Goal: Task Accomplishment & Management: Use online tool/utility

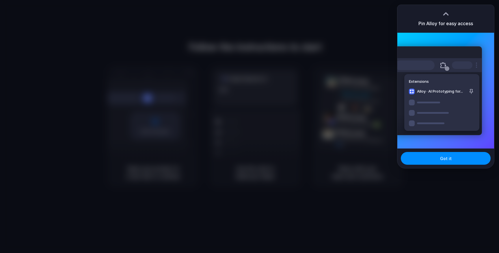
click at [344, 61] on div at bounding box center [249, 126] width 499 height 253
click at [435, 163] on button "Got it" at bounding box center [446, 158] width 90 height 13
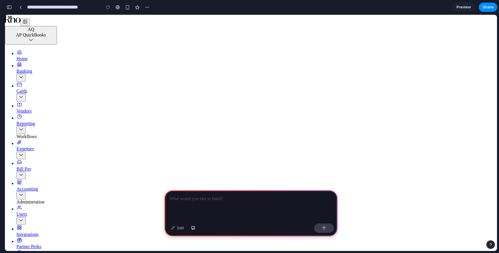
click at [34, 161] on link "Bill Pay" at bounding box center [42, 170] width 53 height 18
click at [36, 73] on div "Banking" at bounding box center [42, 74] width 53 height 13
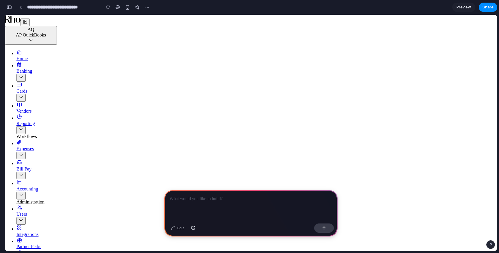
click at [30, 23] on button "SidebarCollapse" at bounding box center [25, 22] width 9 height 8
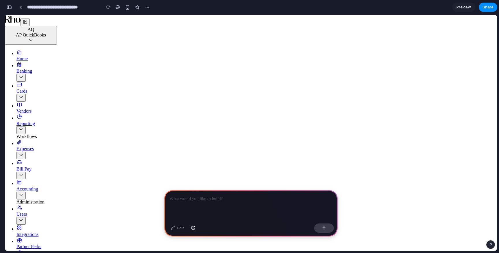
click at [8, 9] on button "button" at bounding box center [9, 7] width 9 height 9
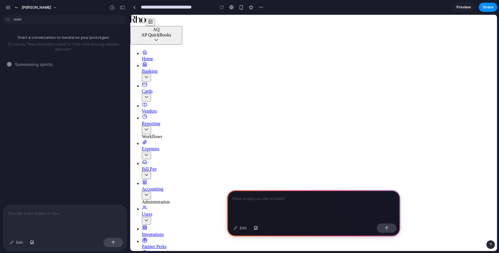
drag, startPoint x: 357, startPoint y: 200, endPoint x: 314, endPoint y: 233, distance: 54.3
click at [314, 233] on div "Edit" at bounding box center [313, 213] width 173 height 46
click at [45, 210] on p at bounding box center [64, 213] width 113 height 7
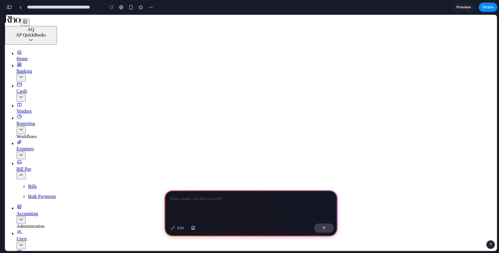
click at [8, 7] on div "button" at bounding box center [9, 7] width 5 height 4
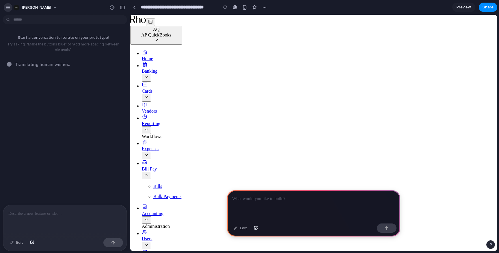
click at [10, 9] on div "button" at bounding box center [7, 7] width 5 height 5
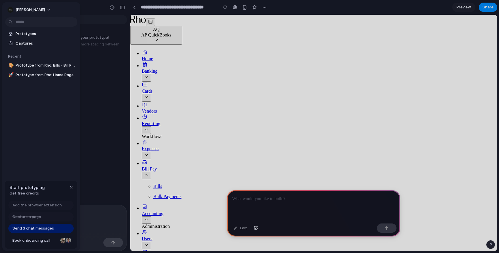
drag, startPoint x: 19, startPoint y: 33, endPoint x: 28, endPoint y: 118, distance: 85.7
click at [28, 118] on div "Prototypes Captures Recent 🎨 Prototype from Rho: Bills - Bill Pay 🚀 Prototype f…" at bounding box center [41, 78] width 78 height 153
click at [70, 187] on div "button" at bounding box center [71, 187] width 5 height 5
click at [23, 36] on span "Prototypes" at bounding box center [46, 34] width 60 height 6
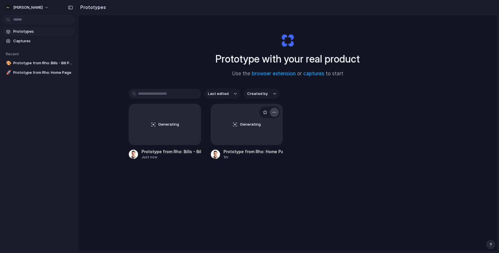
click at [277, 113] on button "button" at bounding box center [274, 111] width 9 height 9
click at [254, 153] on span "Delete" at bounding box center [252, 153] width 12 height 6
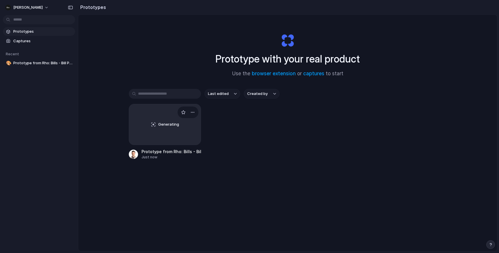
click at [162, 133] on div "Generating" at bounding box center [165, 124] width 72 height 40
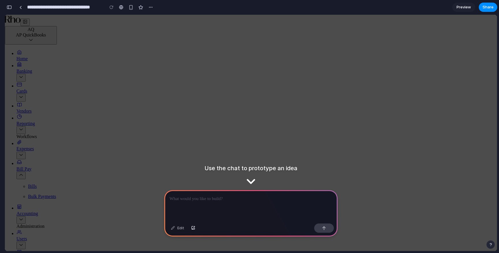
scroll to position [58, 0]
click at [196, 197] on p at bounding box center [251, 198] width 163 height 7
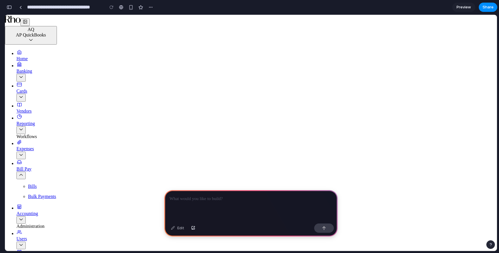
scroll to position [0, 0]
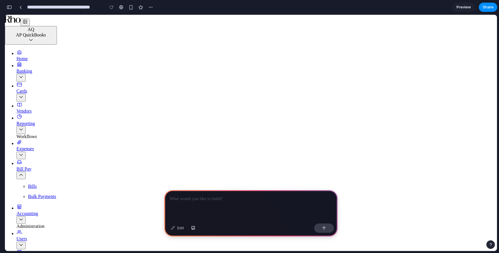
click at [149, 7] on div "button" at bounding box center [151, 7] width 5 height 5
click at [124, 32] on div "Duplicate Delete" at bounding box center [249, 126] width 499 height 253
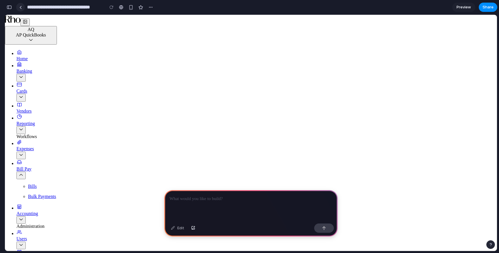
click at [20, 8] on div at bounding box center [20, 7] width 3 height 3
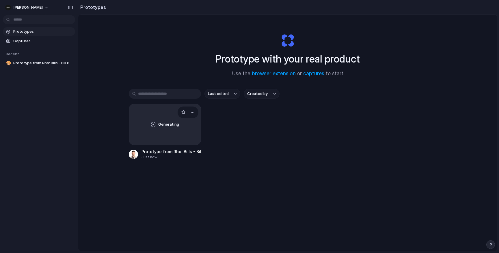
click at [160, 124] on span "Generating" at bounding box center [168, 124] width 21 height 6
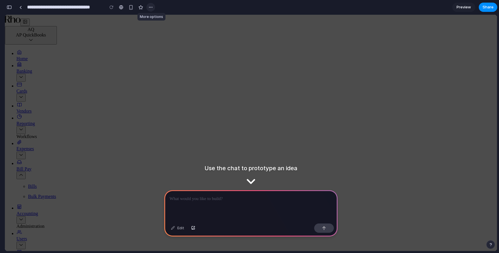
click at [151, 8] on div "button" at bounding box center [151, 7] width 5 height 5
click at [153, 9] on div "Duplicate Delete" at bounding box center [249, 126] width 499 height 253
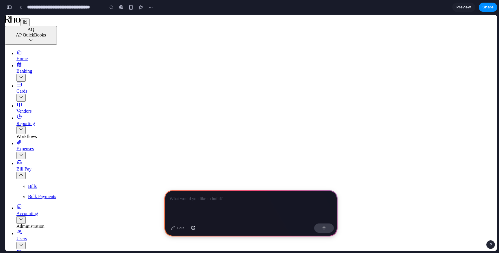
click at [200, 203] on div at bounding box center [250, 205] width 173 height 31
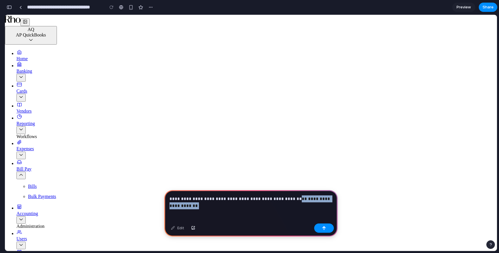
drag, startPoint x: 282, startPoint y: 213, endPoint x: 355, endPoint y: 200, distance: 74.6
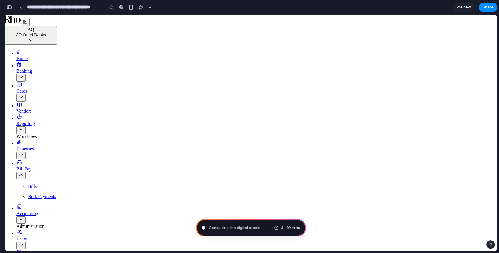
click at [12, 6] on button "button" at bounding box center [9, 7] width 9 height 9
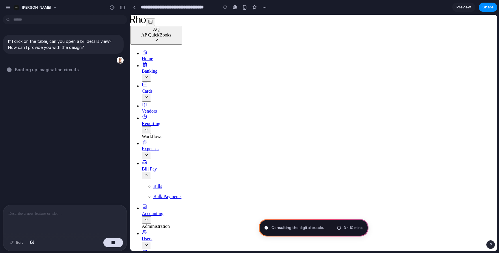
click at [50, 212] on p at bounding box center [64, 213] width 113 height 7
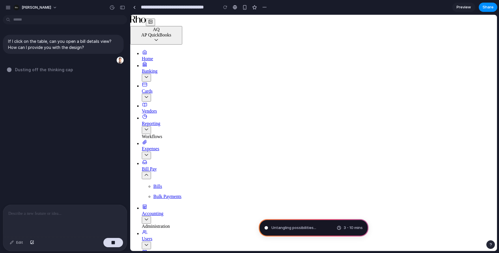
drag, startPoint x: 281, startPoint y: 151, endPoint x: 447, endPoint y: 153, distance: 166.2
click at [149, 172] on icon "ChevronUp" at bounding box center [146, 174] width 5 height 5
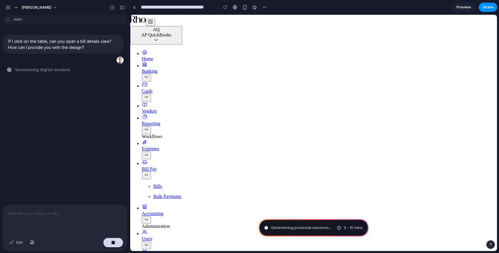
click at [149, 172] on icon "ChevronUp" at bounding box center [146, 174] width 5 height 5
click at [149, 152] on icon "ChevronDown" at bounding box center [146, 154] width 5 height 5
click at [149, 127] on icon "ChevronDown" at bounding box center [146, 129] width 5 height 5
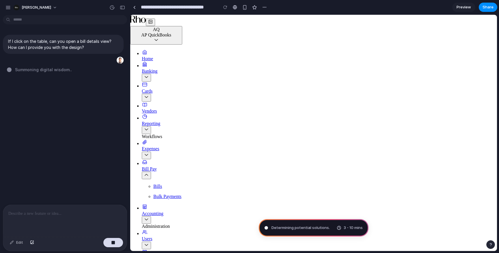
click at [151, 94] on button "ChevronDown" at bounding box center [146, 98] width 9 height 8
click at [191, 76] on link "Banking" at bounding box center [168, 72] width 53 height 18
click at [162, 76] on link "Banking" at bounding box center [168, 72] width 53 height 18
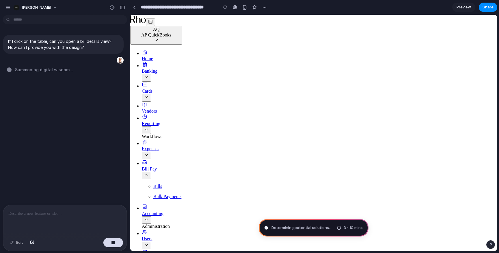
click at [162, 103] on link "Vendors" at bounding box center [168, 108] width 53 height 11
click at [162, 88] on div "Cards" at bounding box center [168, 94] width 53 height 13
click at [162, 71] on div "Banking" at bounding box center [168, 74] width 53 height 13
type input "**********"
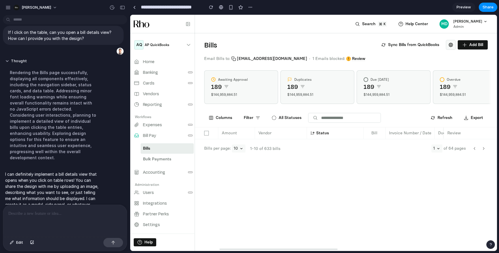
scroll to position [8, 0]
click at [160, 134] on div "Bill Pay" at bounding box center [166, 135] width 53 height 5
click at [160, 148] on link "Bills" at bounding box center [167, 148] width 53 height 10
click at [188, 137] on div "Bill Pay" at bounding box center [166, 135] width 53 height 5
click at [192, 135] on button at bounding box center [190, 135] width 5 height 2
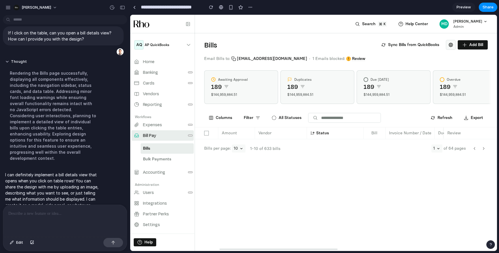
click at [190, 135] on button at bounding box center [190, 135] width 5 height 2
click at [172, 140] on link "Bill Pay" at bounding box center [162, 135] width 62 height 10
click at [172, 153] on link "Bills" at bounding box center [167, 148] width 53 height 10
click at [243, 141] on div "Bills per page: 10 1-10 of 633 bills 1 of 64 pages" at bounding box center [346, 148] width 302 height 18
click at [246, 131] on div "Amount" at bounding box center [236, 133] width 29 height 5
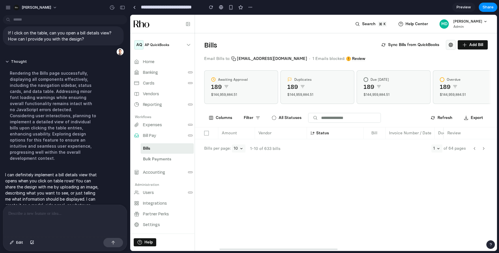
drag, startPoint x: 268, startPoint y: 137, endPoint x: 267, endPoint y: 140, distance: 3.2
click at [268, 137] on div "Vendor" at bounding box center [281, 133] width 52 height 12
click at [146, 142] on ul "Home Banking Cards Vendors Reporting Workflows Expenses Bill Pay Bills Bulk Pay…" at bounding box center [162, 142] width 62 height 173
click at [150, 136] on div "Bill Pay" at bounding box center [149, 135] width 13 height 5
click at [150, 155] on link "Bulk Payments" at bounding box center [167, 159] width 53 height 10
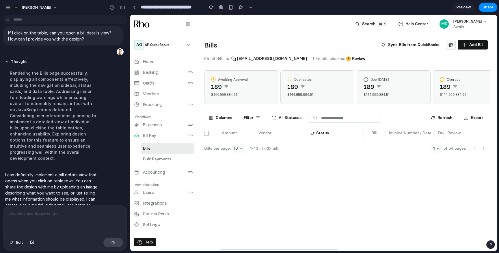
click at [156, 146] on link "Bills" at bounding box center [167, 148] width 53 height 10
click at [418, 133] on div "Invoice Number / Date" at bounding box center [410, 133] width 42 height 5
click at [430, 144] on div "Bills per page: 10 1-10 of 633 bills 1 of 64 pages" at bounding box center [346, 148] width 302 height 18
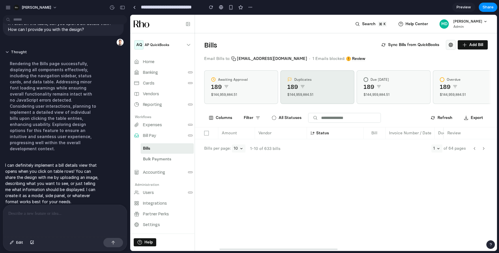
click at [314, 75] on div "Duplicates 189 $144,959,884.51" at bounding box center [318, 87] width 74 height 34
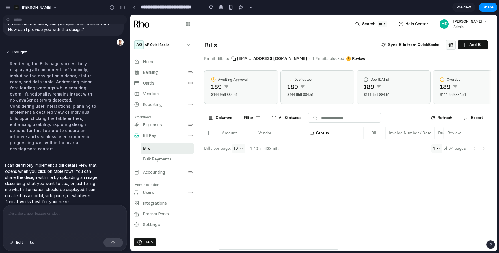
drag, startPoint x: 243, startPoint y: 81, endPoint x: 336, endPoint y: 64, distance: 95.0
click at [244, 81] on div "Awaiting Approval" at bounding box center [229, 79] width 37 height 5
click at [352, 60] on button "Review" at bounding box center [358, 58] width 13 height 5
click at [168, 93] on div "Vendors" at bounding box center [166, 93] width 53 height 5
click at [168, 91] on div "Vendors" at bounding box center [166, 93] width 53 height 5
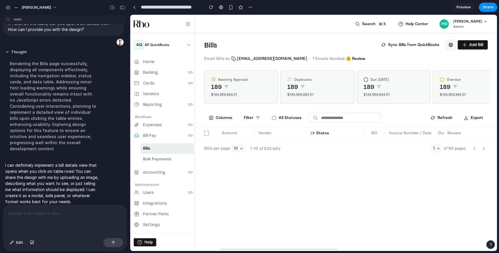
click at [168, 149] on link "Bills" at bounding box center [167, 148] width 53 height 10
click at [168, 148] on link "Bills" at bounding box center [167, 148] width 53 height 10
click at [255, 133] on div "Vendor" at bounding box center [281, 133] width 52 height 12
click at [34, 245] on button "button" at bounding box center [32, 242] width 10 height 9
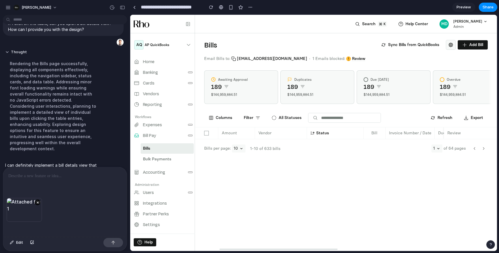
click at [23, 177] on p at bounding box center [64, 175] width 113 height 7
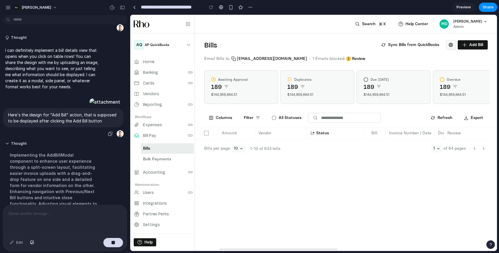
scroll to position [165, 0]
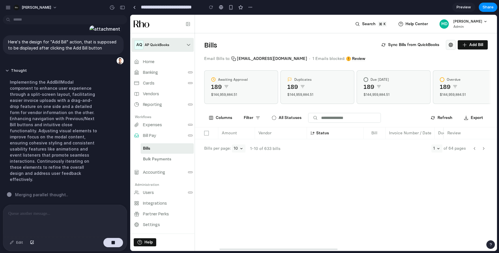
click at [166, 42] on span "AP QuickBooks" at bounding box center [157, 44] width 25 height 5
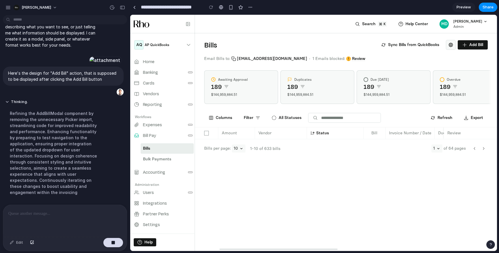
scroll to position [153, 0]
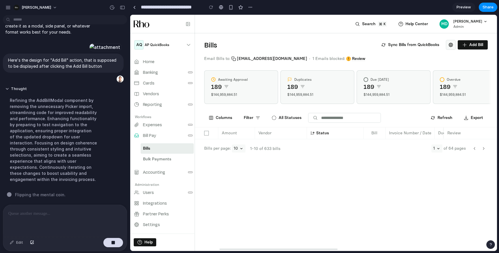
click at [417, 192] on div "Search K Help Center MD [PERSON_NAME] Admin Bills Sync Bills from QuickBooks Ad…" at bounding box center [346, 133] width 302 height 236
click at [476, 43] on button "Add Bill" at bounding box center [473, 44] width 30 height 9
click at [285, 157] on div "Search K Help Center MD [PERSON_NAME] Admin Bills Sync Bills from QuickBooks Ad…" at bounding box center [346, 133] width 302 height 236
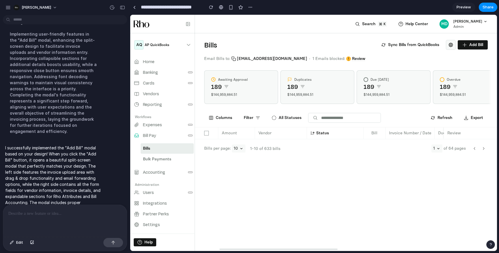
scroll to position [232, 0]
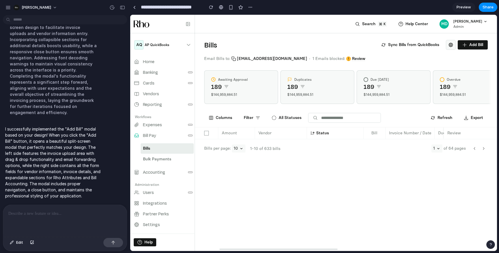
click at [350, 170] on div "Search K Help Center MD [PERSON_NAME] Admin Bills Sync Bills from QuickBooks Ad…" at bounding box center [346, 133] width 302 height 236
click at [466, 46] on icon at bounding box center [465, 44] width 5 height 5
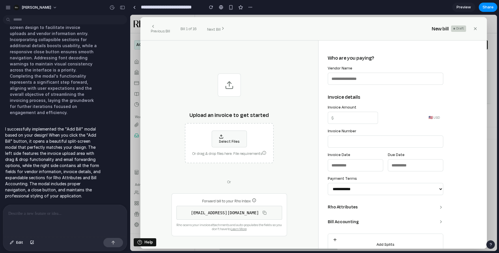
click at [476, 26] on icon "button" at bounding box center [475, 28] width 5 height 5
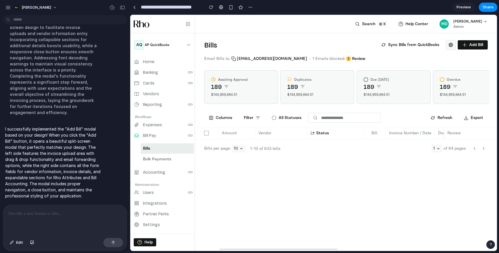
click at [476, 26] on span "Admin" at bounding box center [471, 26] width 34 height 5
click at [222, 8] on div at bounding box center [221, 7] width 4 height 5
click at [479, 41] on button "Add Bill" at bounding box center [473, 44] width 30 height 9
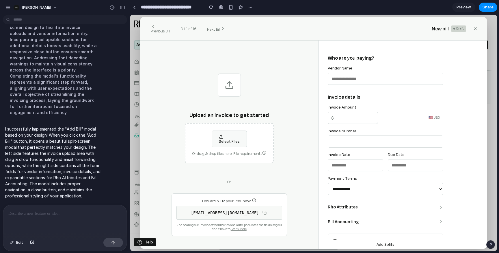
click at [219, 27] on span "Next Bill" at bounding box center [214, 29] width 14 height 5
click at [212, 28] on span "Next Bill" at bounding box center [214, 29] width 14 height 5
click at [215, 28] on span "Next Bill" at bounding box center [214, 29] width 14 height 5
click at [216, 28] on span "Next Bill" at bounding box center [214, 29] width 14 height 5
click at [468, 32] on div "New bill Draft" at bounding box center [456, 28] width 48 height 9
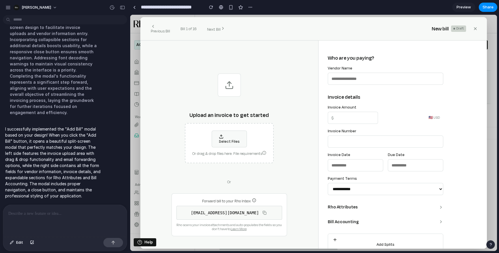
click at [451, 32] on div "New bill Draft" at bounding box center [456, 28] width 48 height 9
click at [454, 32] on div "New bill Draft" at bounding box center [456, 28] width 48 height 9
click at [466, 29] on div "New bill Draft" at bounding box center [456, 28] width 48 height 9
click at [474, 29] on icon "button" at bounding box center [475, 28] width 5 height 5
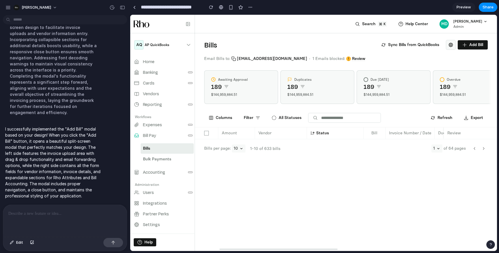
click at [474, 29] on div "Search K Help Center MD [PERSON_NAME] Admin" at bounding box center [346, 24] width 302 height 18
